Goal: Transaction & Acquisition: Purchase product/service

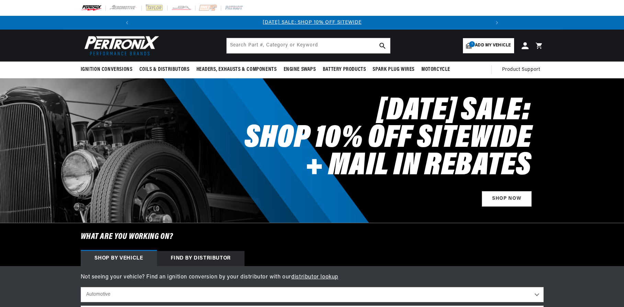
select select "1928"
select select "Dodge"
click at [81, 287] on select "Automotive Agricultural Industrial Marine Motorcycle" at bounding box center [312, 294] width 463 height 15
click at [437, 287] on select "Automotive Agricultural Industrial Marine Motorcycle" at bounding box center [312, 294] width 463 height 15
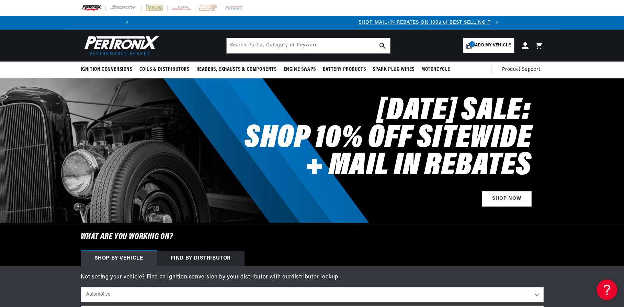
scroll to position [0, 233]
click at [81, 305] on select "2022 2021 2020 2019 2018 2017 2016 2015 2014 2013 2012 2011 2010 2009 2008 2007…" at bounding box center [312, 312] width 463 height 15
click option "1965" at bounding box center [0, 0] width 0 height 0
select select "1965"
select select "Model"
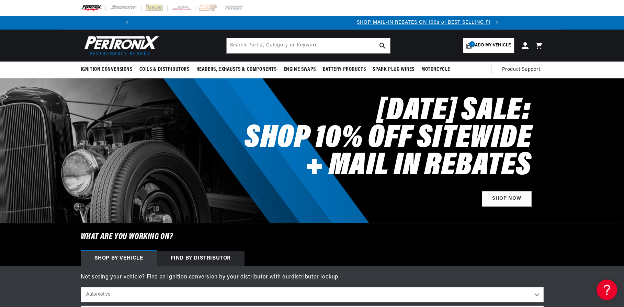
click option "Ford" at bounding box center [0, 0] width 0 height 0
select select "Ford"
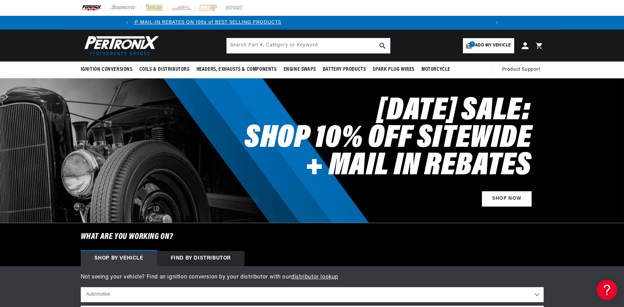
select select "Galaxie"
click option "Galaxie" at bounding box center [0, 0] width 0 height 0
select select "Galaxie"
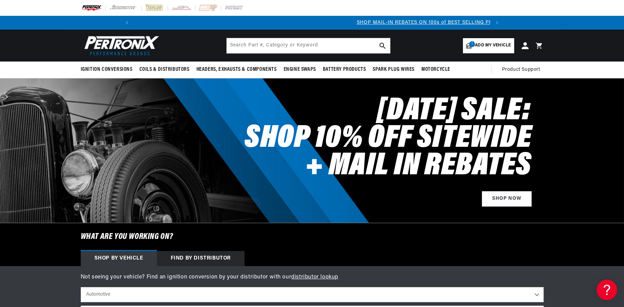
select select "289cid-4.7L"
click option "289cid / 4.7L" at bounding box center [0, 0] width 0 height 0
select select "289cid-4.7L"
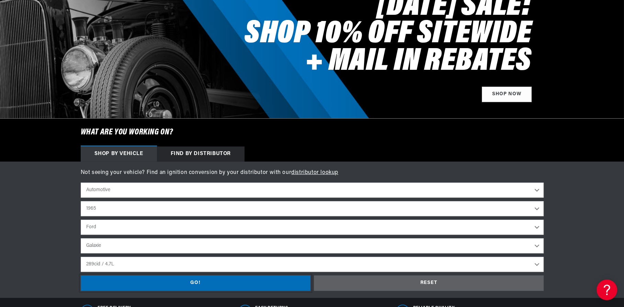
click at [243, 275] on div "GO!" at bounding box center [196, 282] width 230 height 15
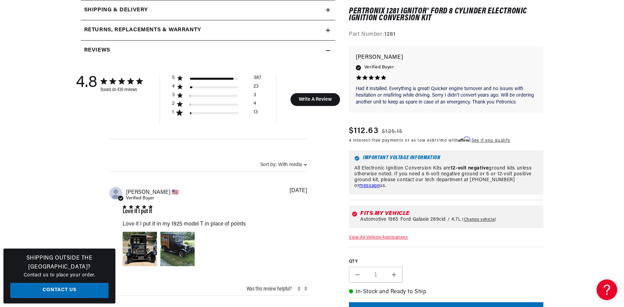
scroll to position [418, 0]
click at [469, 271] on section "430 Reviews" at bounding box center [312, 258] width 624 height 1160
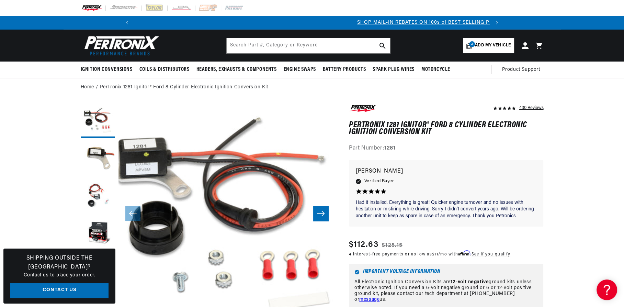
scroll to position [0, 233]
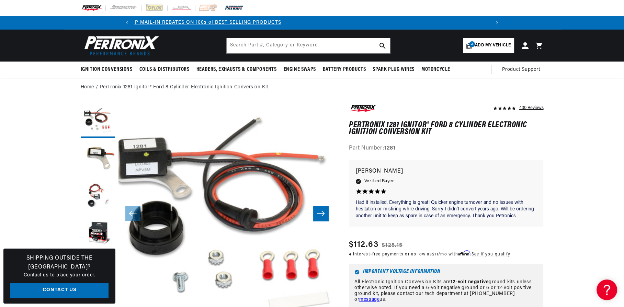
scroll to position [0, 0]
